Goal: Navigation & Orientation: Understand site structure

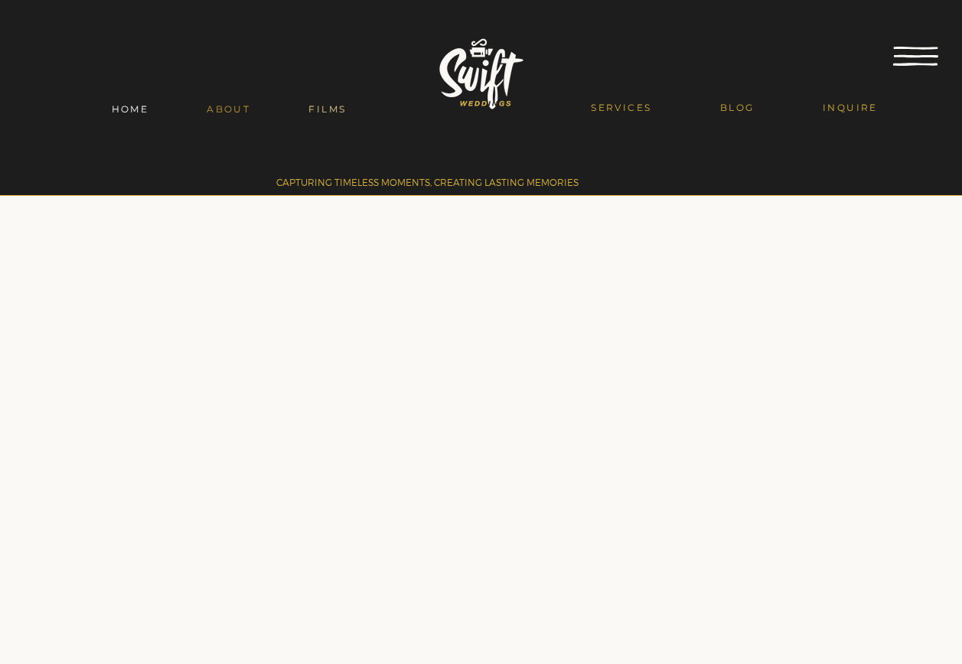
click at [318, 110] on span "FILMS" at bounding box center [327, 108] width 38 height 11
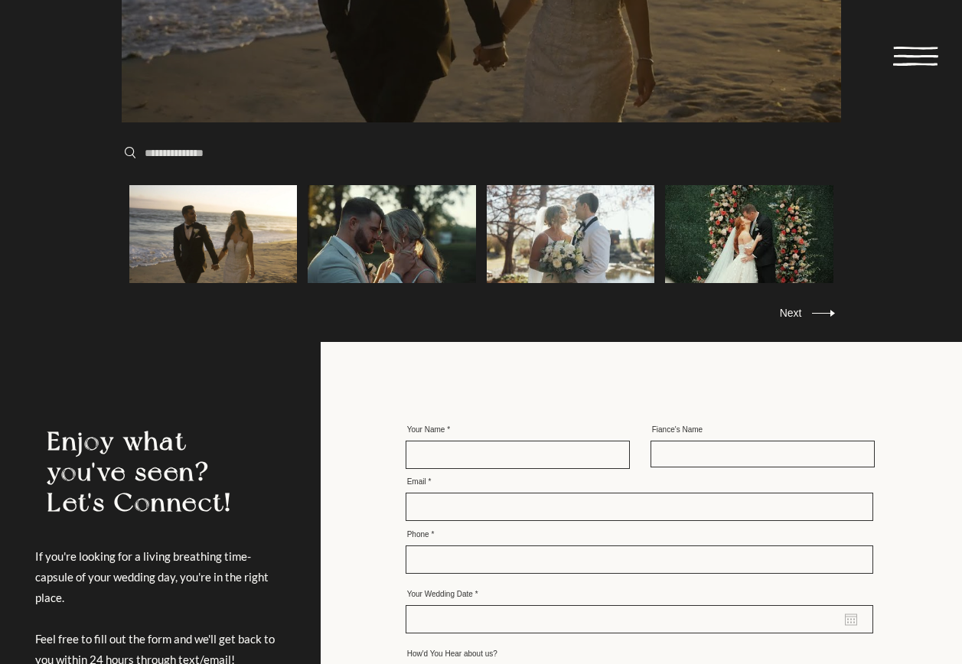
scroll to position [842, 0]
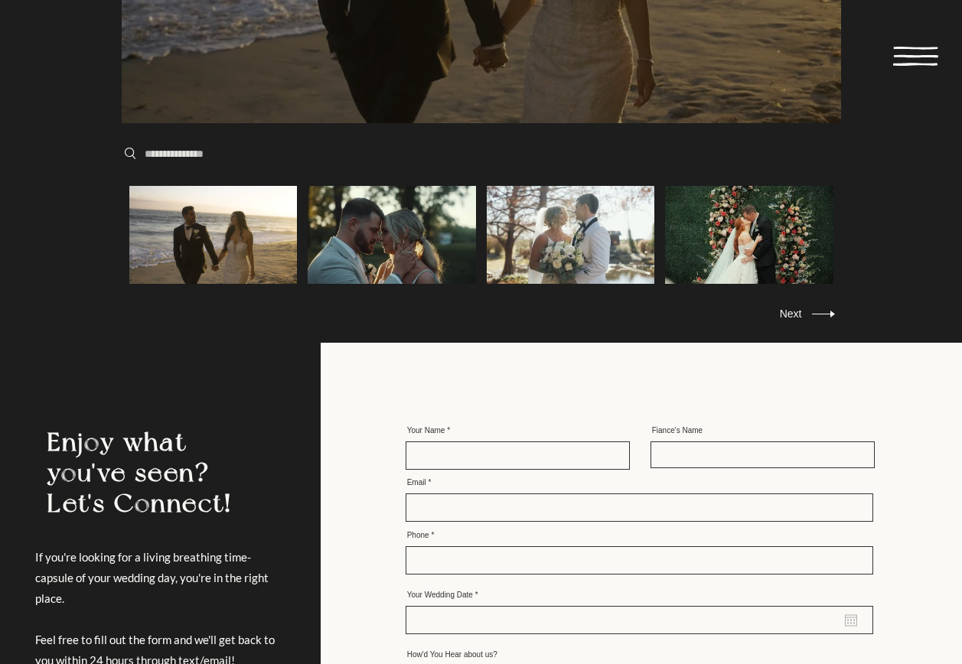
click at [910, 60] on icon at bounding box center [915, 56] width 45 height 19
click at [909, 46] on div "**********" at bounding box center [481, 354] width 962 height 2392
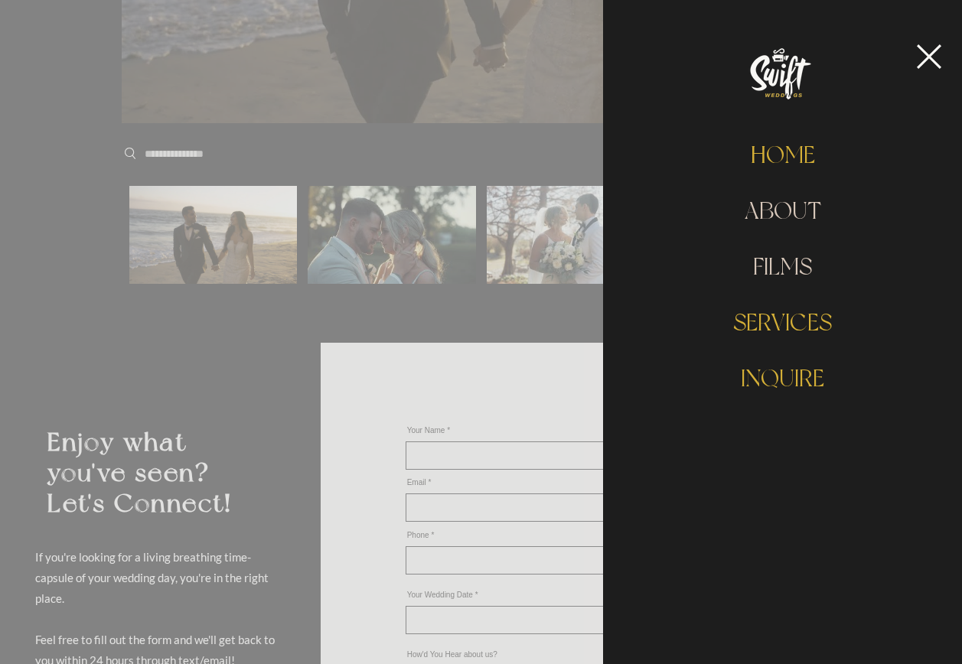
click at [785, 207] on link "ABOUT" at bounding box center [782, 211] width 241 height 56
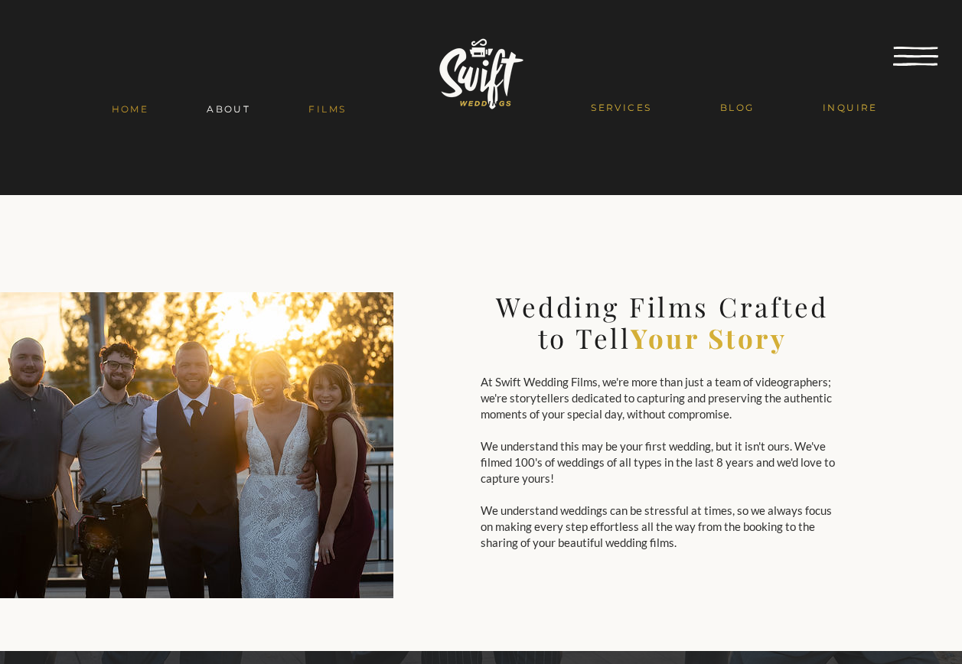
click at [934, 51] on icon at bounding box center [915, 56] width 45 height 19
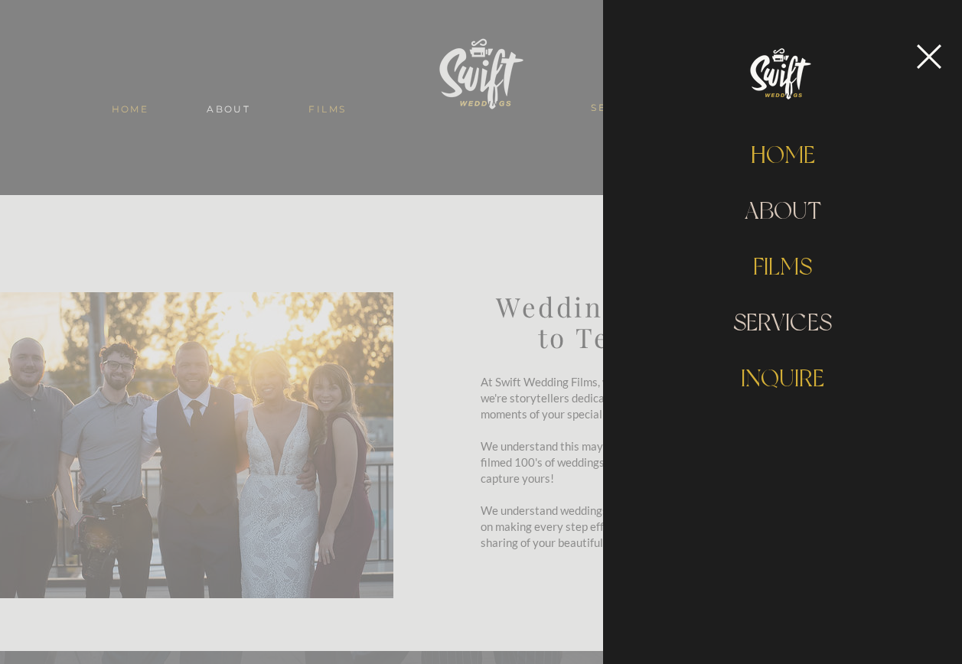
click at [808, 316] on link "SERVICES" at bounding box center [782, 323] width 241 height 56
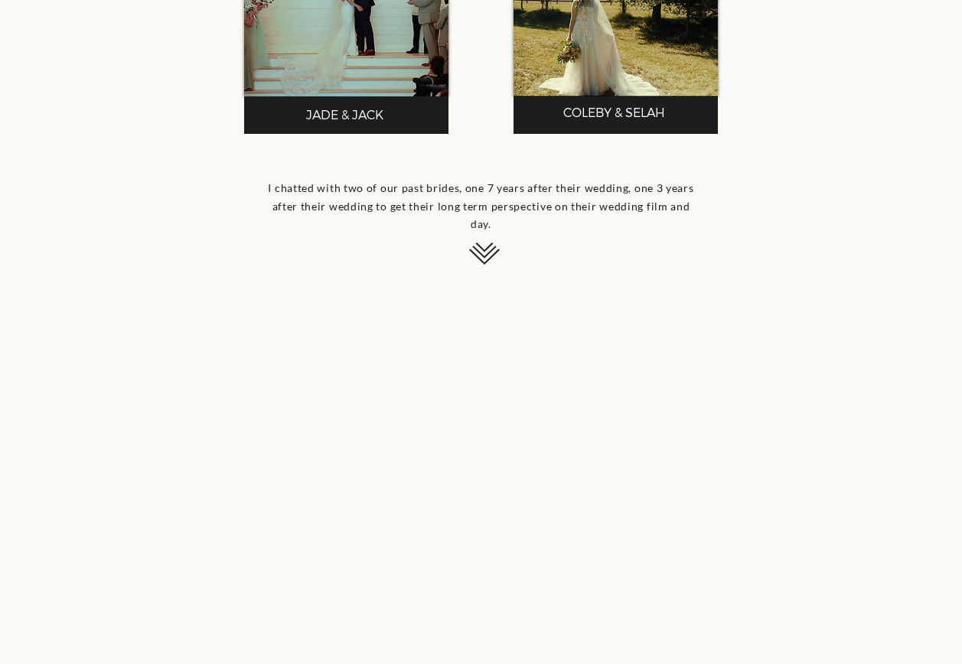
scroll to position [1378, 0]
